Goal: Find specific page/section

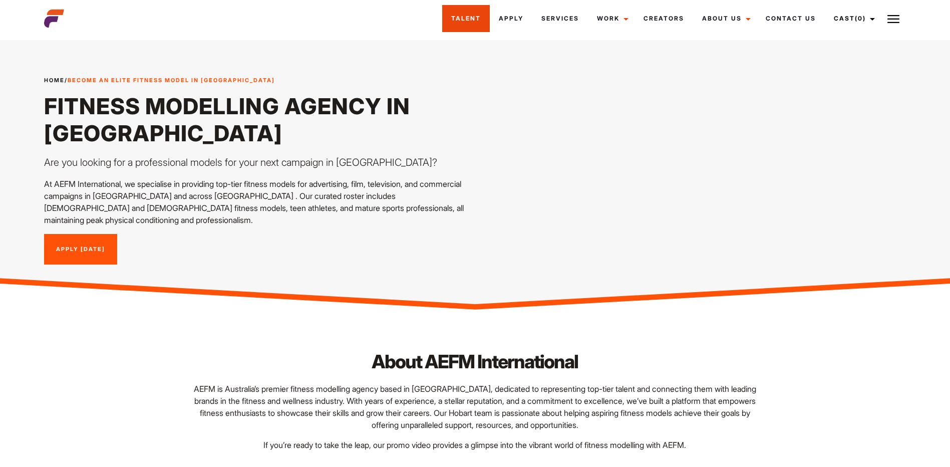
click at [471, 20] on link "Talent" at bounding box center [466, 18] width 48 height 27
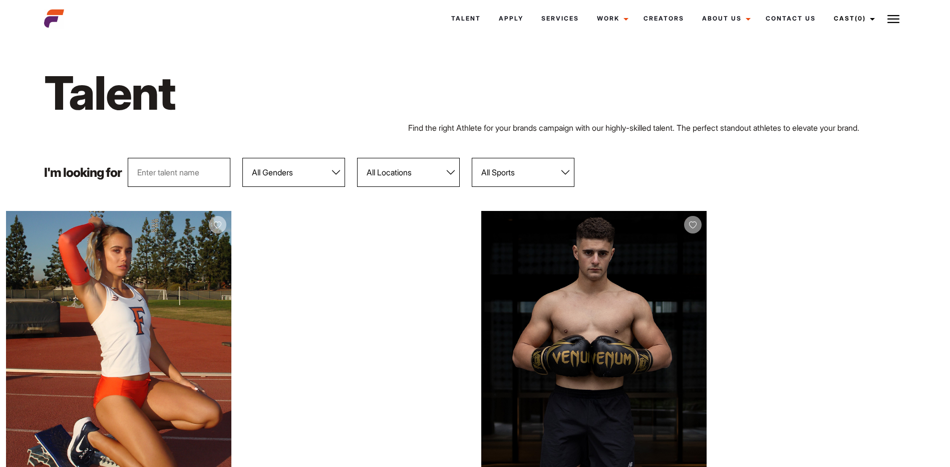
click at [412, 163] on select "All Locations [GEOGRAPHIC_DATA] [GEOGRAPHIC_DATA] [GEOGRAPHIC_DATA] [GEOGRAPHIC…" at bounding box center [408, 172] width 103 height 29
select select "600"
click at [357, 158] on select "All Locations [GEOGRAPHIC_DATA] [GEOGRAPHIC_DATA] [GEOGRAPHIC_DATA] [GEOGRAPHIC…" at bounding box center [408, 172] width 103 height 29
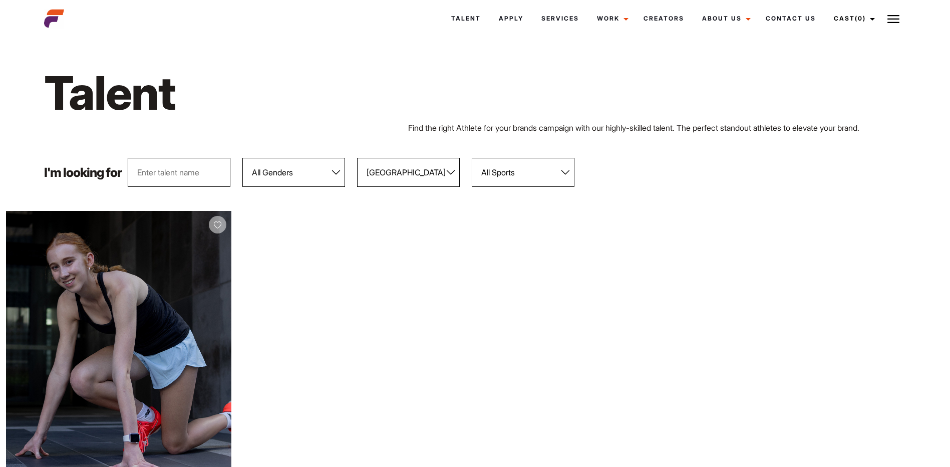
click at [541, 164] on select "All Sports 100 Meter Butterfly Acrobatics Aerial awareness Aerobics AFL Aflw Am…" at bounding box center [523, 172] width 103 height 29
click at [430, 174] on select "All Locations [GEOGRAPHIC_DATA] [GEOGRAPHIC_DATA] [GEOGRAPHIC_DATA] [GEOGRAPHIC…" at bounding box center [408, 172] width 103 height 29
click at [357, 158] on select "All Locations [GEOGRAPHIC_DATA] [GEOGRAPHIC_DATA] [GEOGRAPHIC_DATA] [GEOGRAPHIC…" at bounding box center [408, 172] width 103 height 29
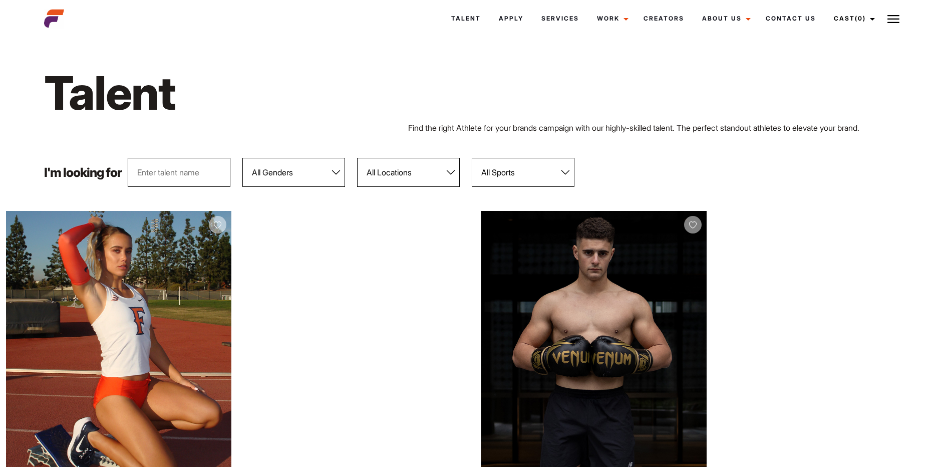
click at [417, 173] on select "All Locations [GEOGRAPHIC_DATA] [GEOGRAPHIC_DATA] [GEOGRAPHIC_DATA] [GEOGRAPHIC…" at bounding box center [408, 172] width 103 height 29
select select "600"
click at [357, 158] on select "All Locations [GEOGRAPHIC_DATA] [GEOGRAPHIC_DATA] [GEOGRAPHIC_DATA] [GEOGRAPHIC…" at bounding box center [408, 172] width 103 height 29
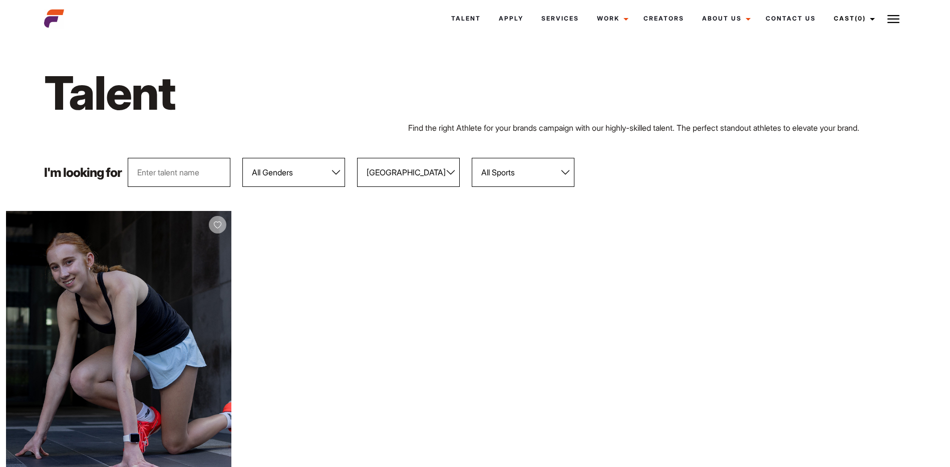
click at [53, 18] on img at bounding box center [54, 19] width 20 height 20
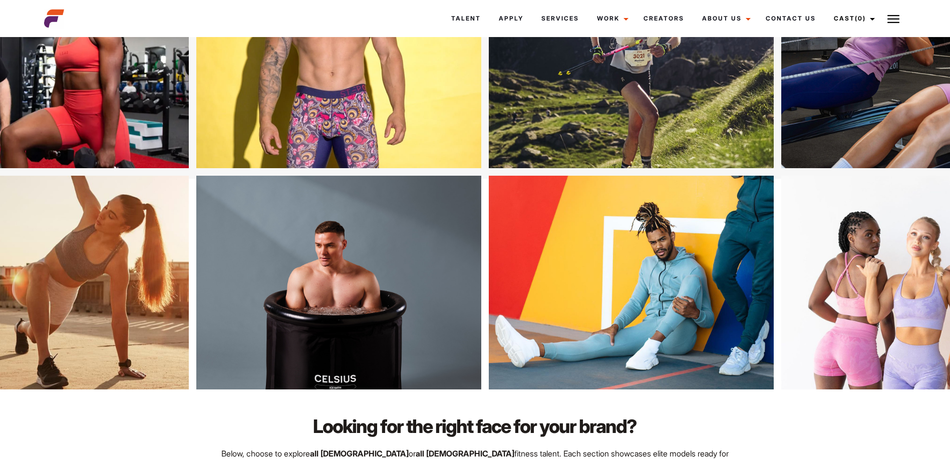
scroll to position [53, 0]
